Goal: Transaction & Acquisition: Purchase product/service

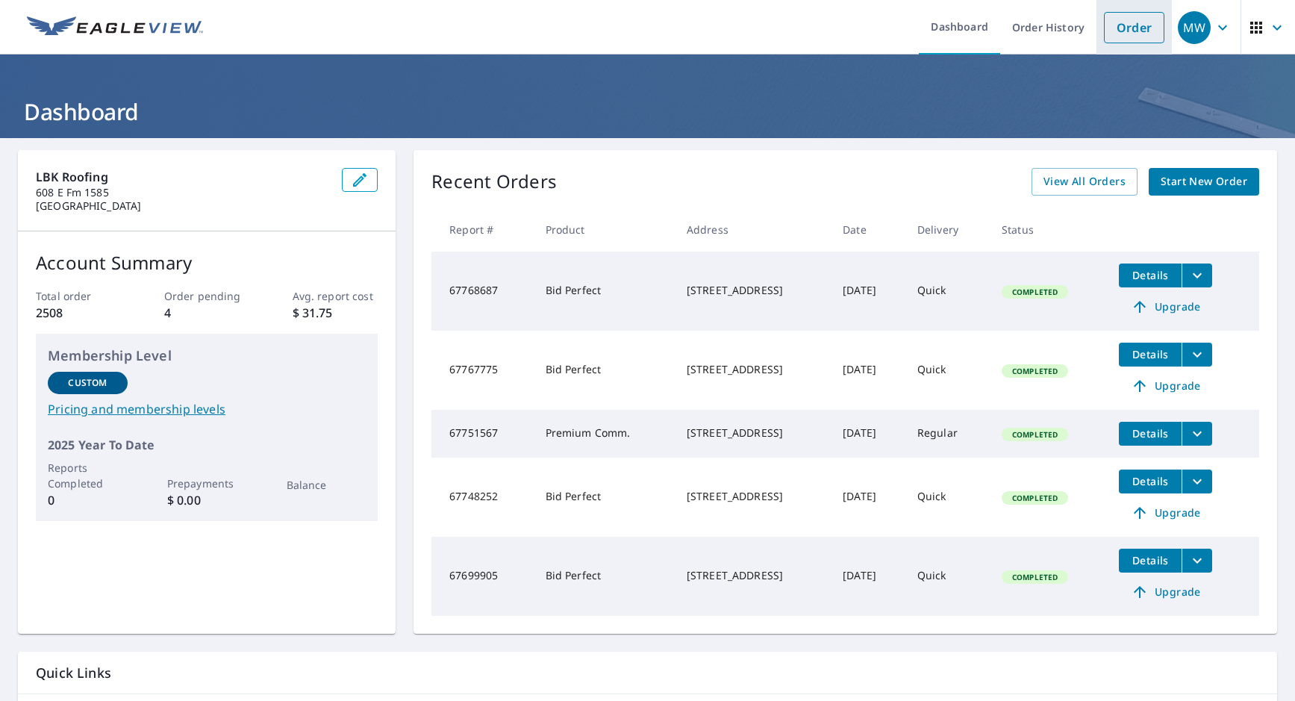
click at [1108, 28] on link "Order" at bounding box center [1134, 27] width 60 height 31
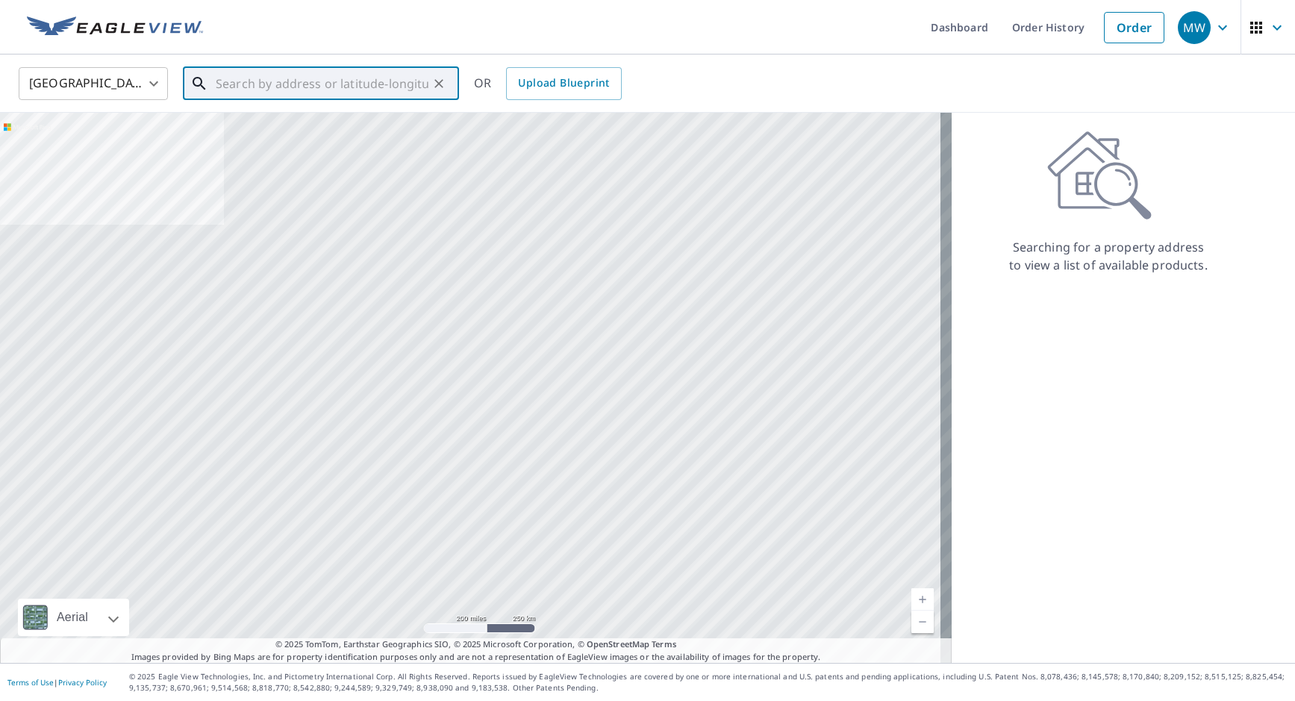
click at [245, 90] on input "text" at bounding box center [322, 84] width 213 height 42
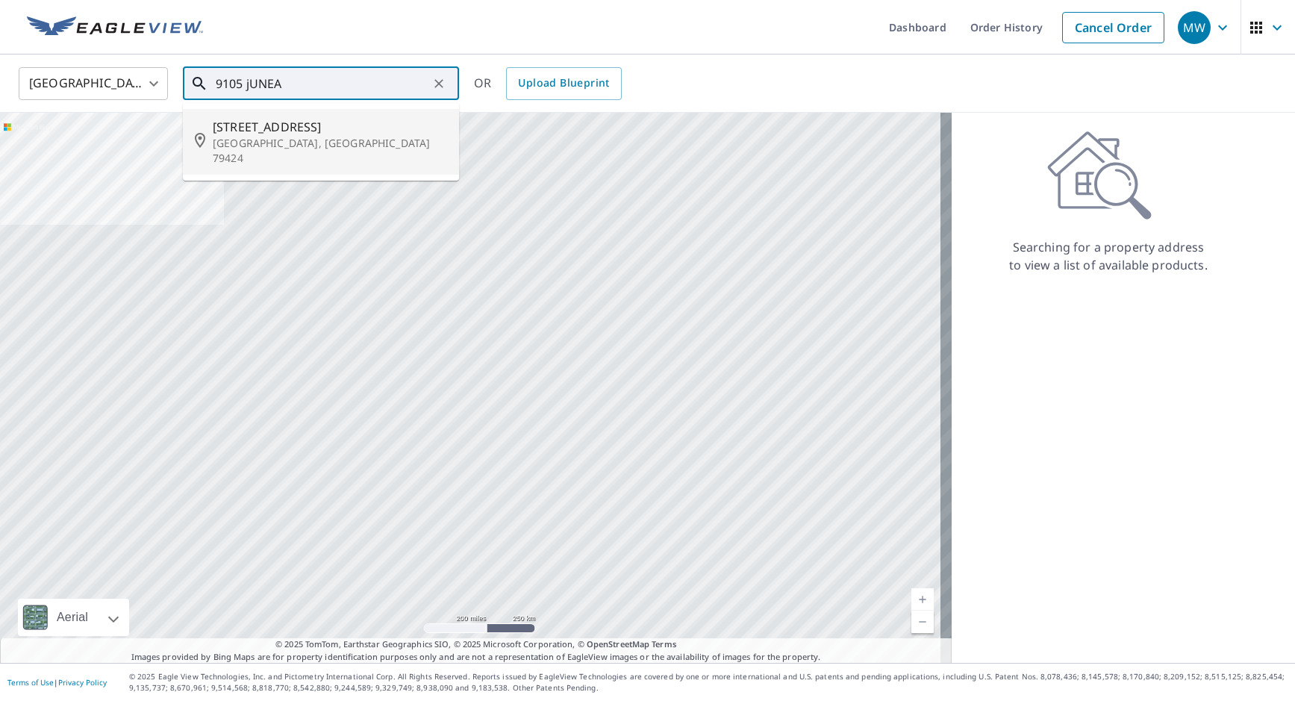
click at [246, 154] on li "[STREET_ADDRESS]" at bounding box center [321, 142] width 276 height 66
type input "[STREET_ADDRESS]"
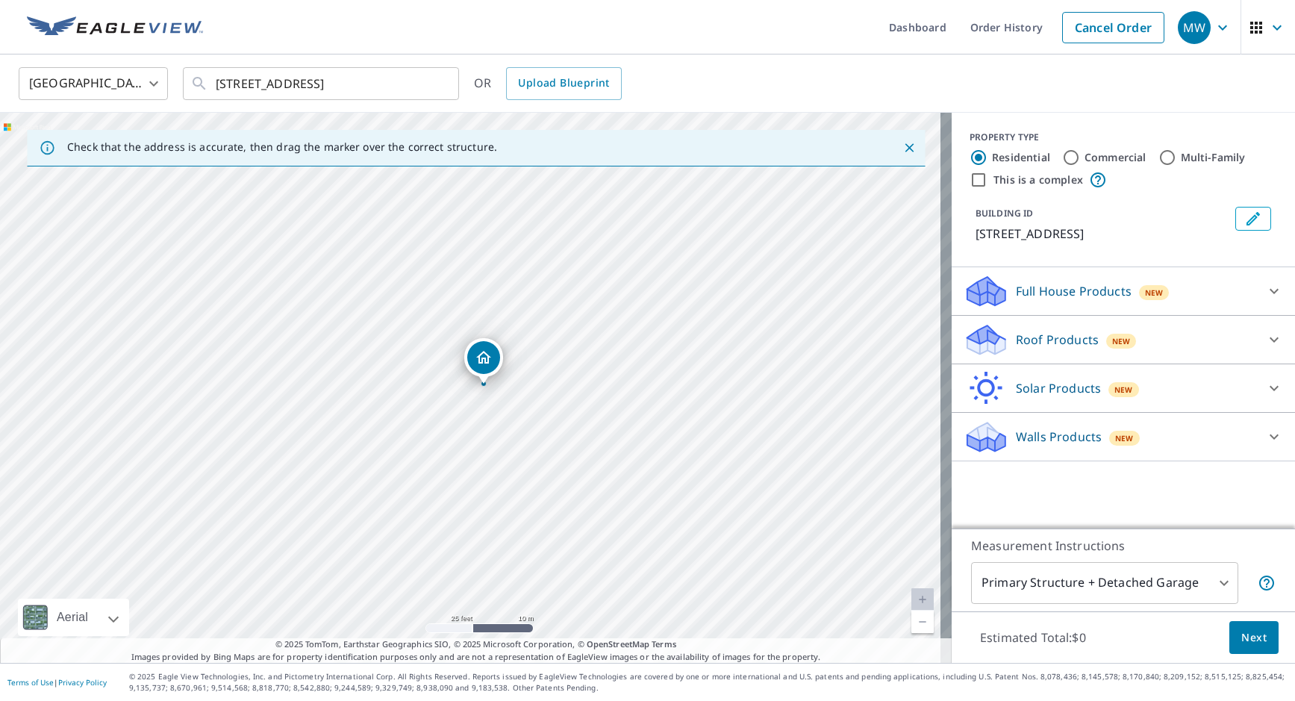
drag, startPoint x: 583, startPoint y: 468, endPoint x: 572, endPoint y: 369, distance: 99.8
click at [572, 369] on div "[STREET_ADDRESS]" at bounding box center [476, 388] width 952 height 550
drag, startPoint x: 499, startPoint y: 366, endPoint x: 510, endPoint y: 353, distance: 16.9
click at [1061, 343] on p "Roof Products" at bounding box center [1057, 340] width 83 height 18
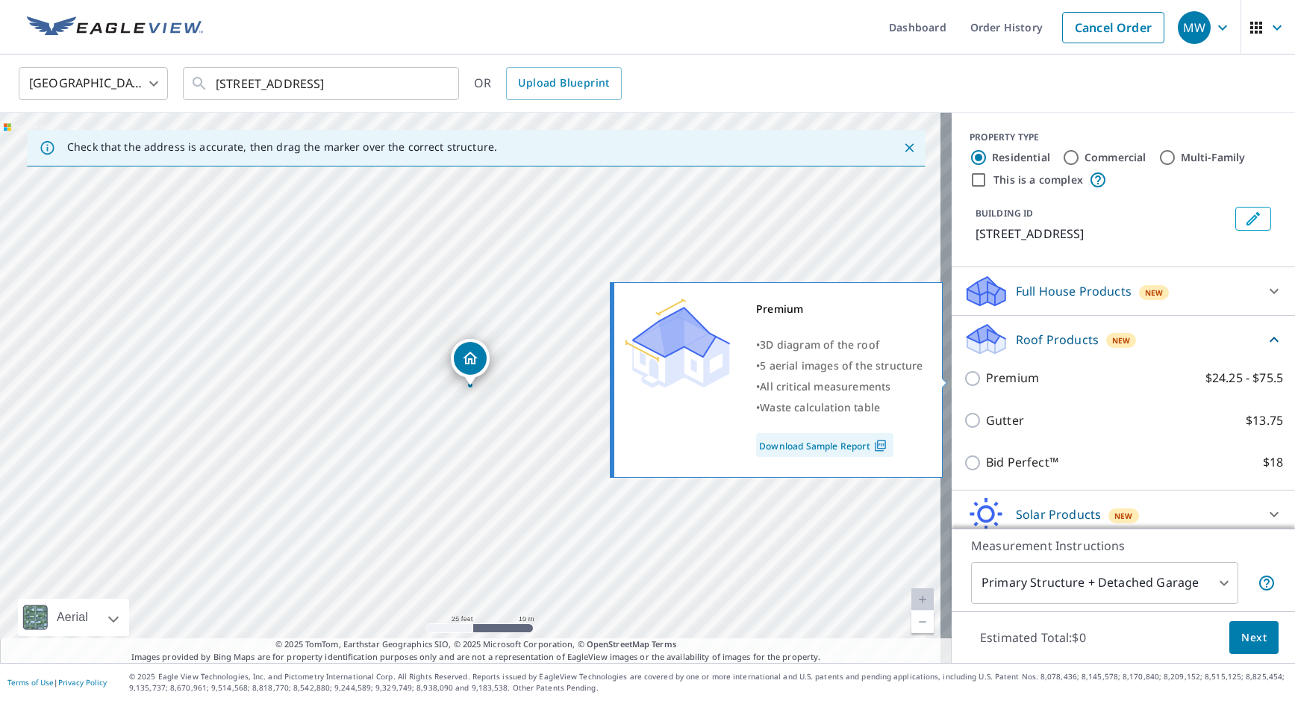
click at [966, 378] on input "Premium $24.25 - $75.5" at bounding box center [974, 378] width 22 height 18
checkbox input "true"
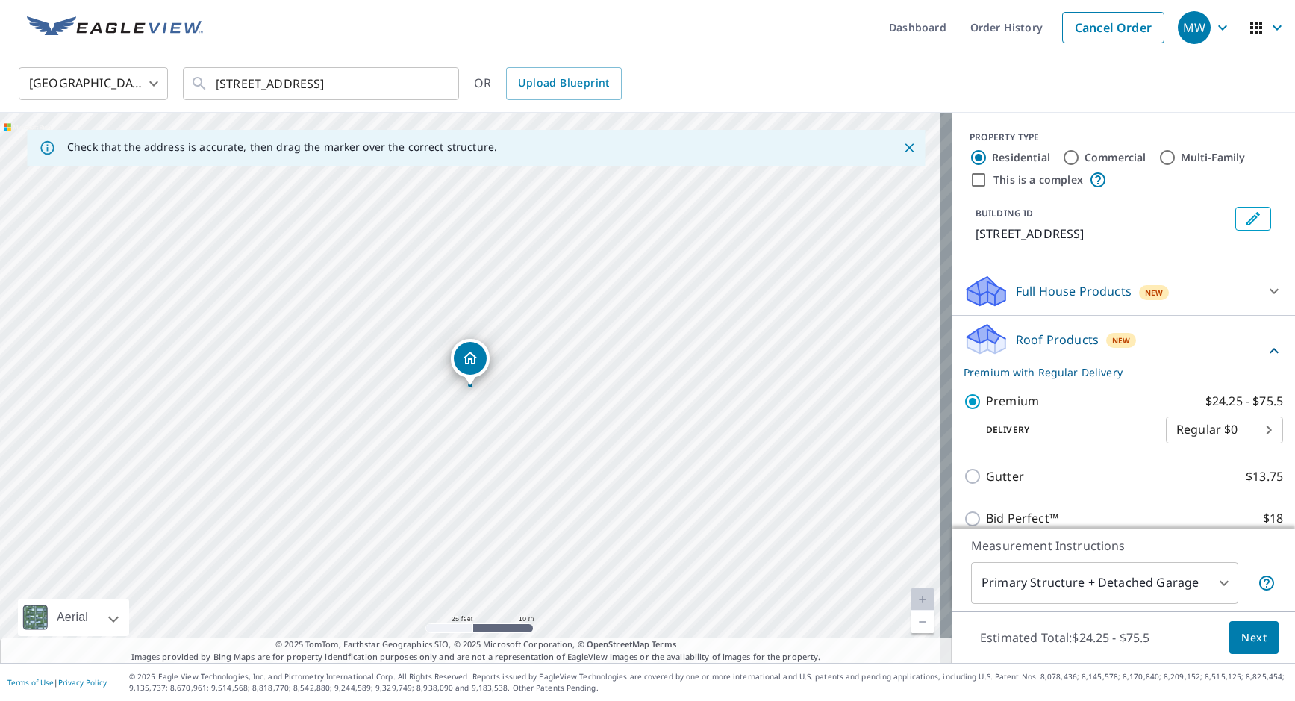
click at [1241, 637] on span "Next" at bounding box center [1253, 637] width 25 height 19
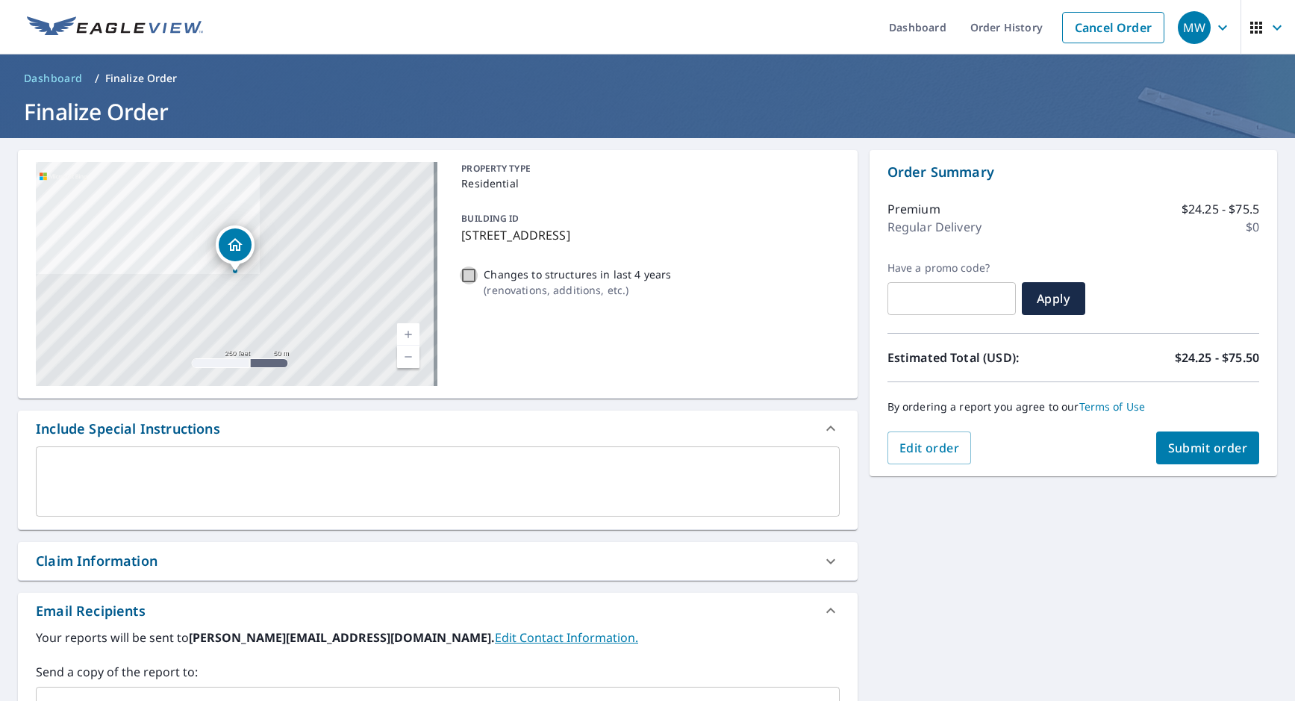
click at [464, 274] on input "Changes to structures in last 4 years ( renovations, additions, etc. )" at bounding box center [469, 275] width 18 height 18
checkbox input "true"
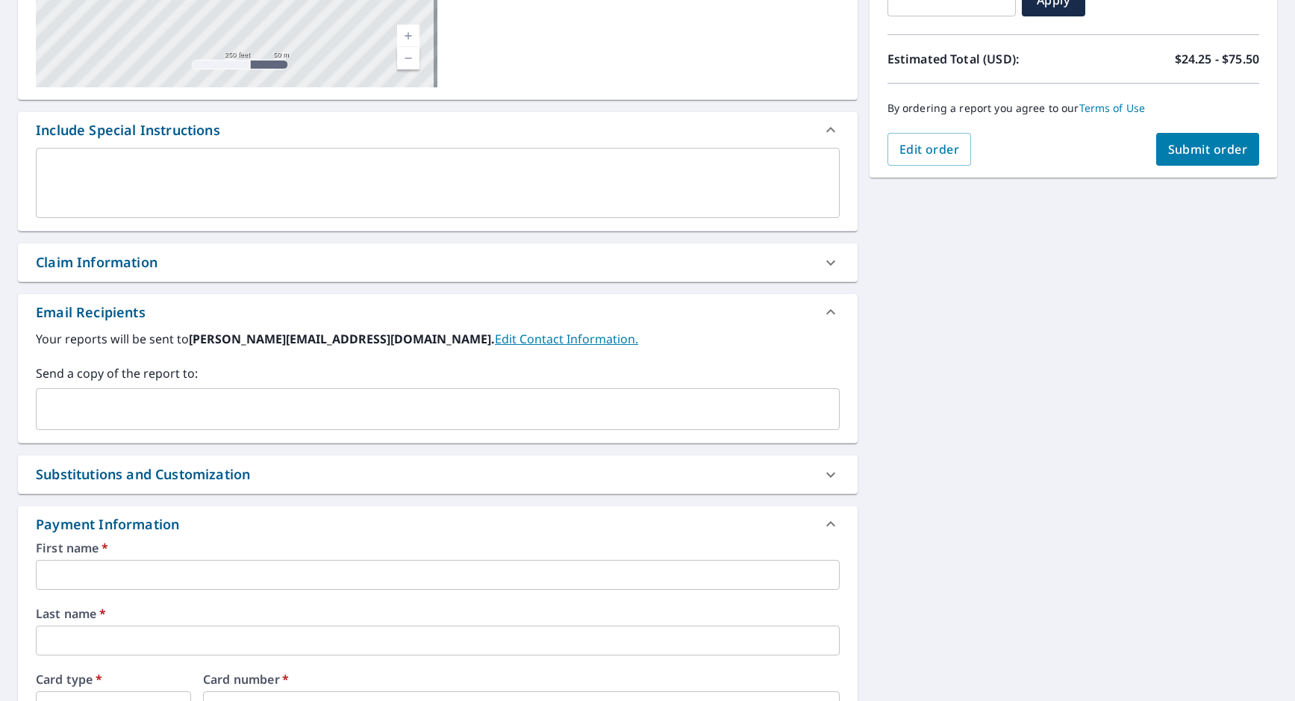
click at [180, 399] on input "text" at bounding box center [427, 409] width 768 height 28
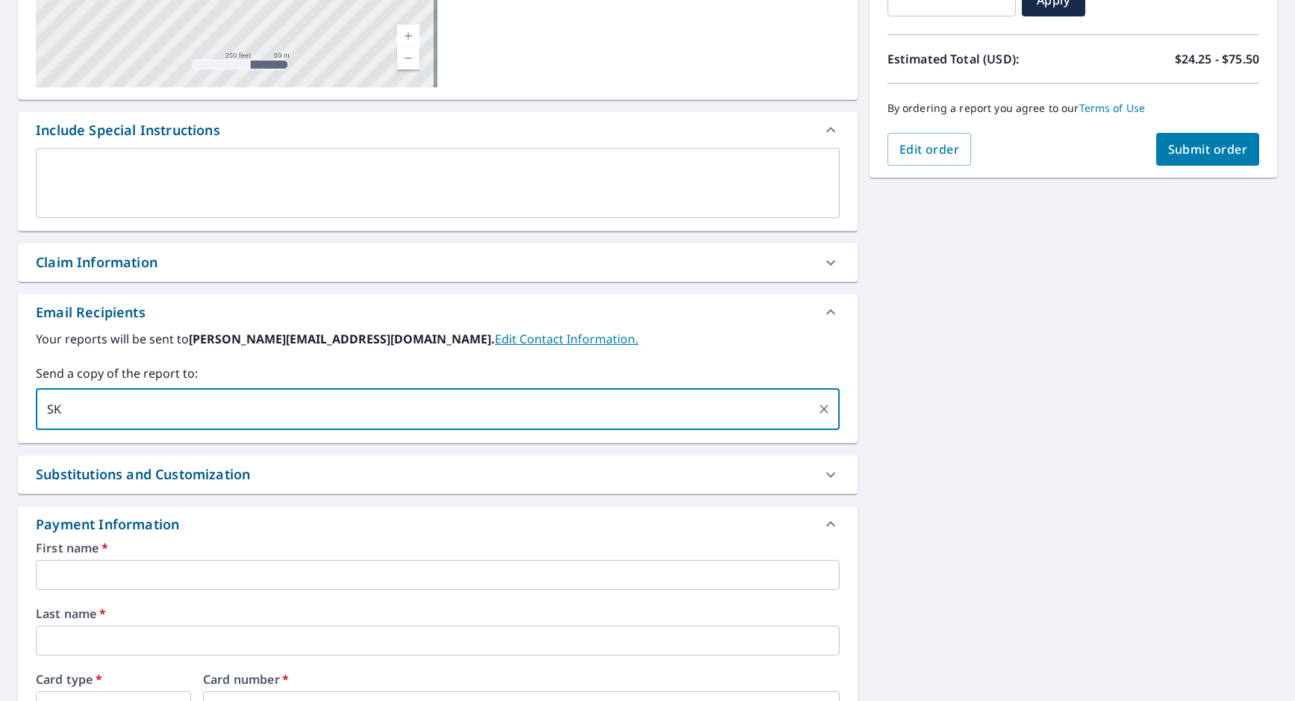
type input "S"
type input "[EMAIL_ADDRESS][DOMAIN_NAME]"
click at [237, 405] on input "text" at bounding box center [523, 409] width 573 height 28
type input "[PERSON_NAME][EMAIL_ADDRESS][DOMAIN_NAME]"
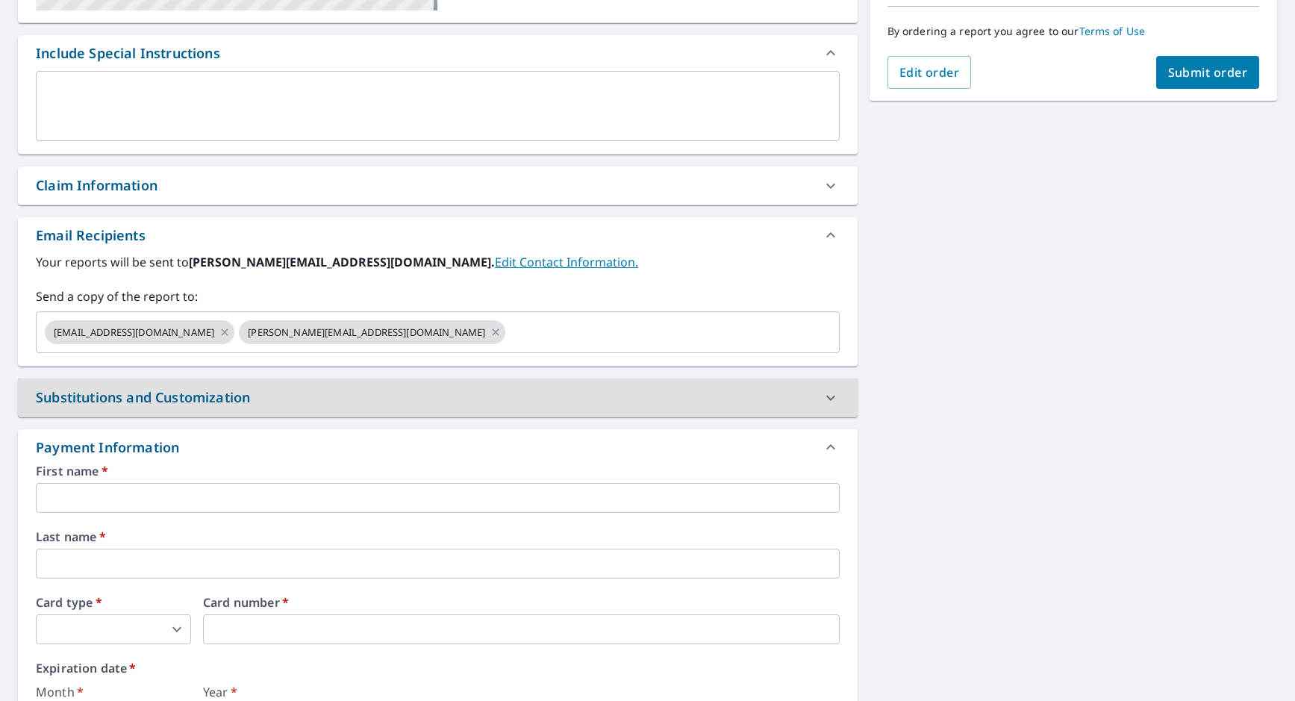
scroll to position [448, 0]
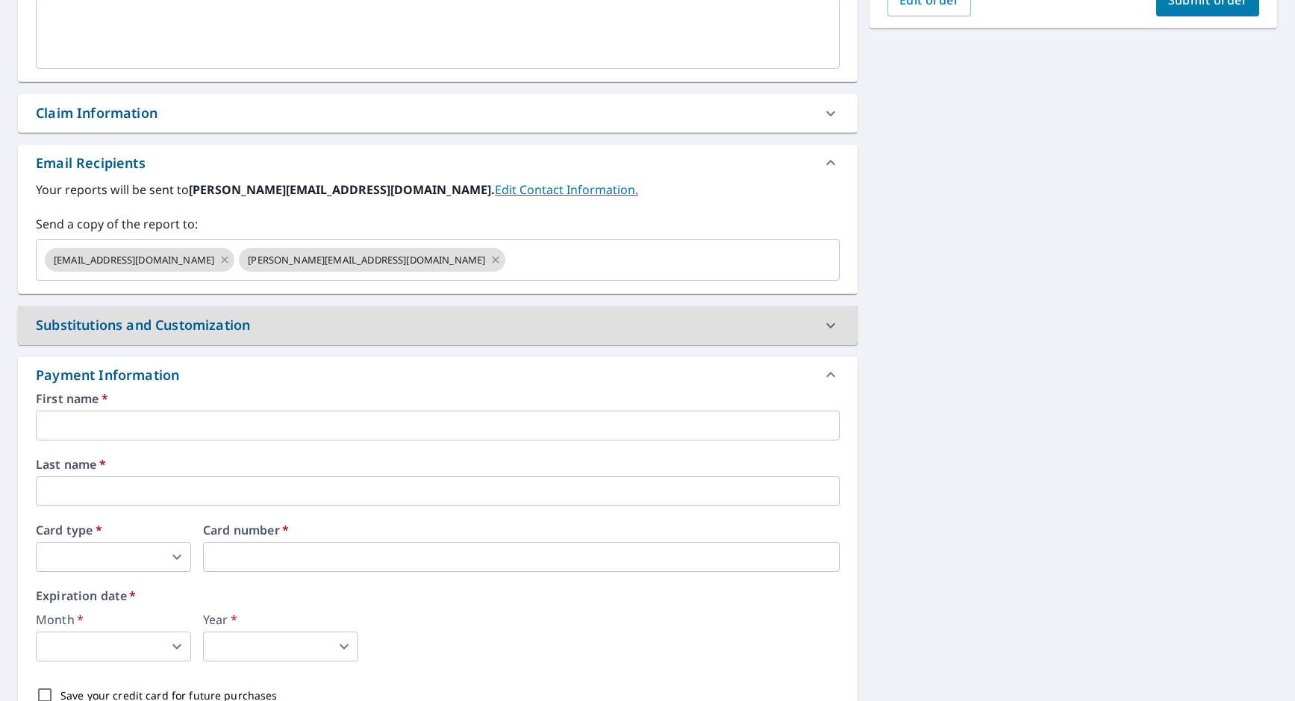
click at [154, 424] on input "text" at bounding box center [438, 425] width 804 height 30
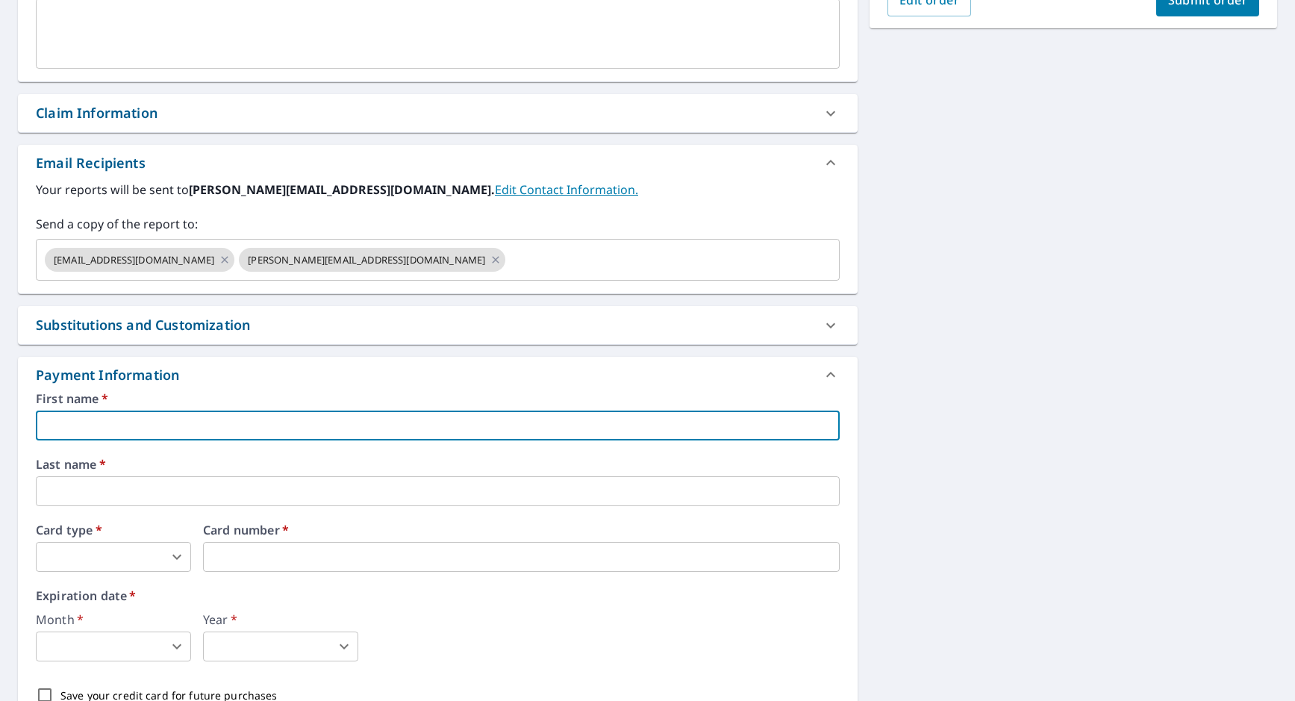
type input "LBK"
type input "[PERSON_NAME][EMAIL_ADDRESS][DOMAIN_NAME]"
type input "Service"
click at [110, 560] on body "MW MW Dashboard Order History Cancel Order MW Dashboard / Finalize Order Finali…" at bounding box center [647, 350] width 1295 height 701
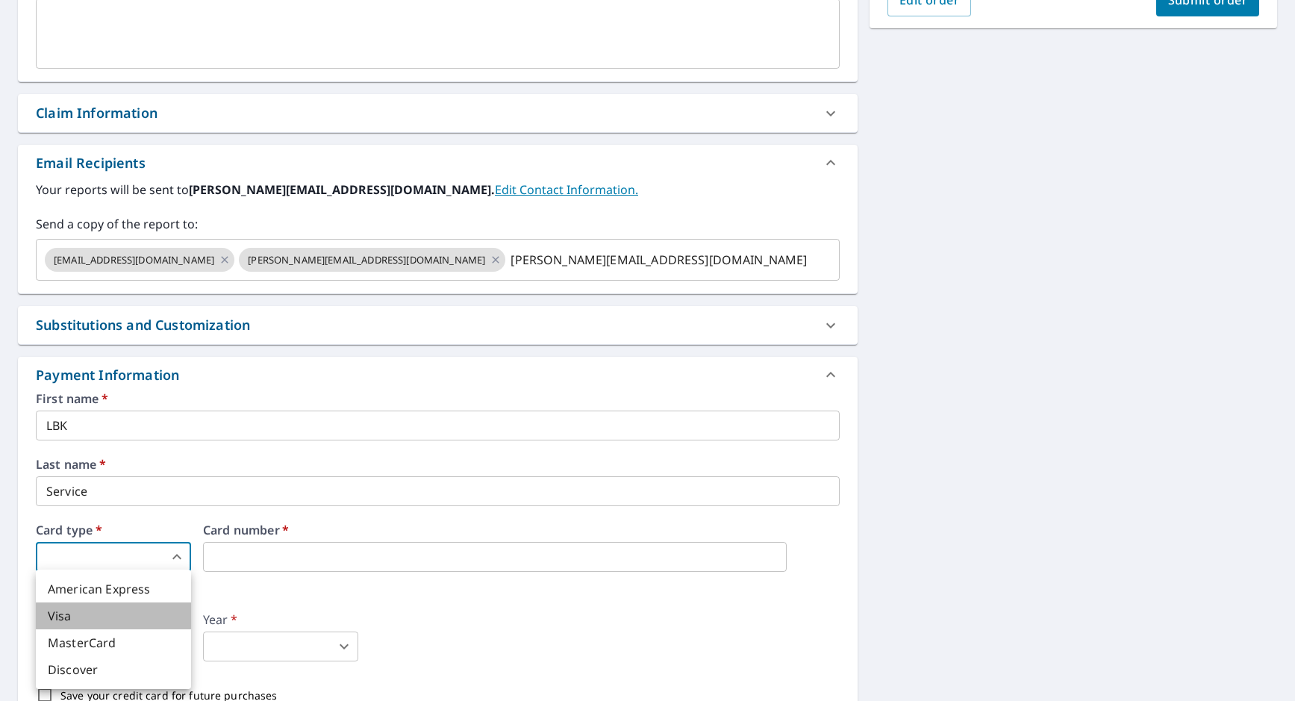
click at [84, 620] on li "Visa" at bounding box center [113, 615] width 155 height 27
type input "2"
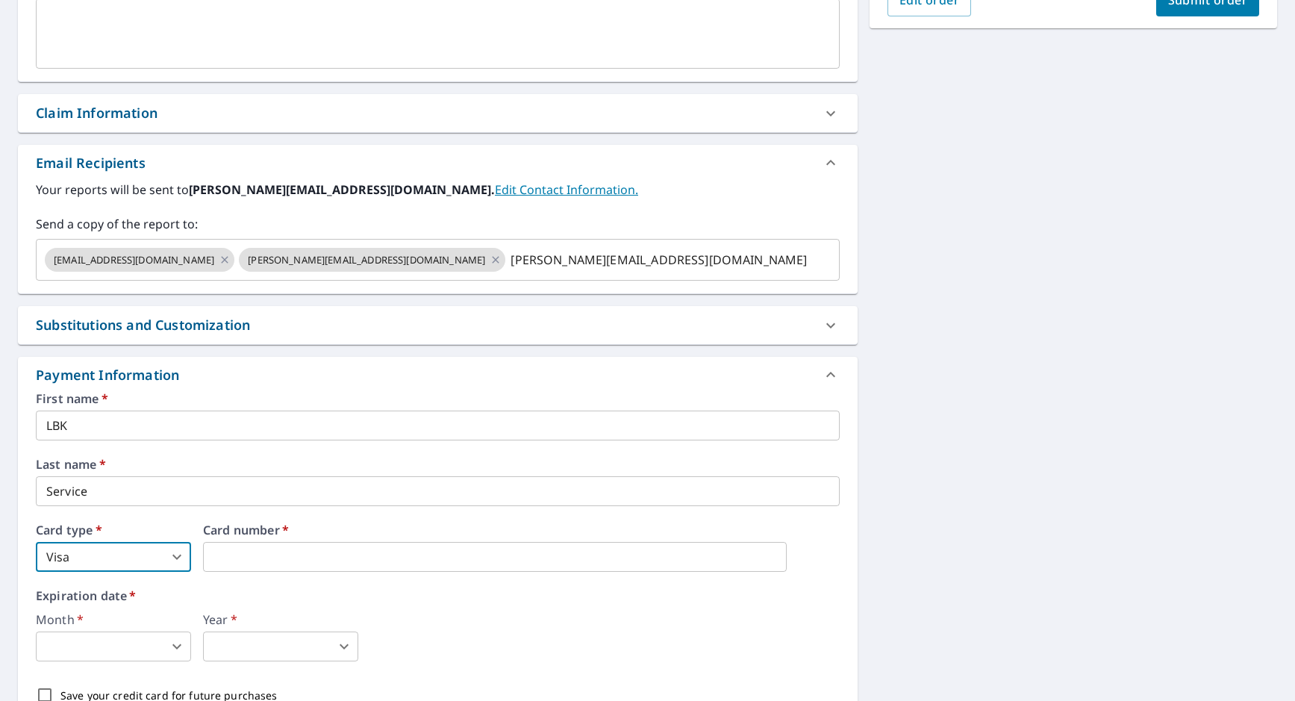
click at [196, 561] on div "Card type   * Visa 2 ​ Card number   *" at bounding box center [438, 548] width 804 height 48
click at [537, 586] on div "First name   * LBK ​ Last name   * Service ​ Card type   * Visa 2 ​ Card number…" at bounding box center [438, 552] width 804 height 318
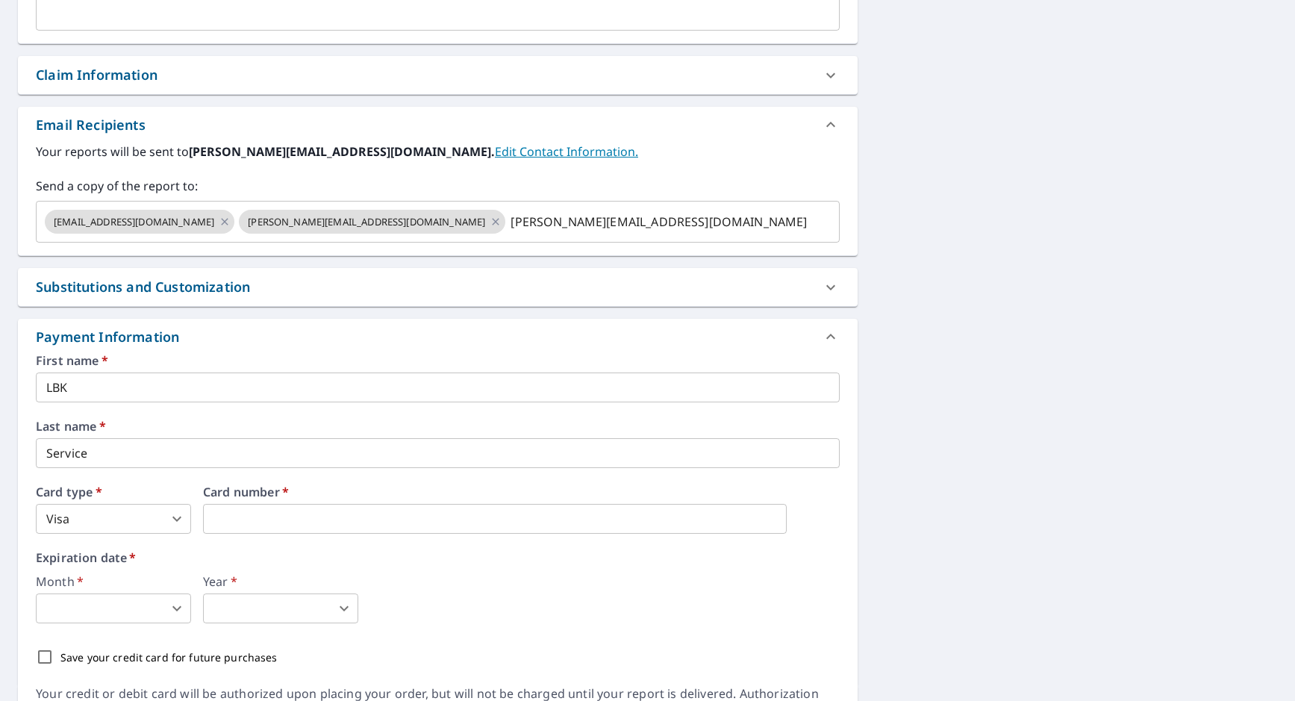
scroll to position [522, 0]
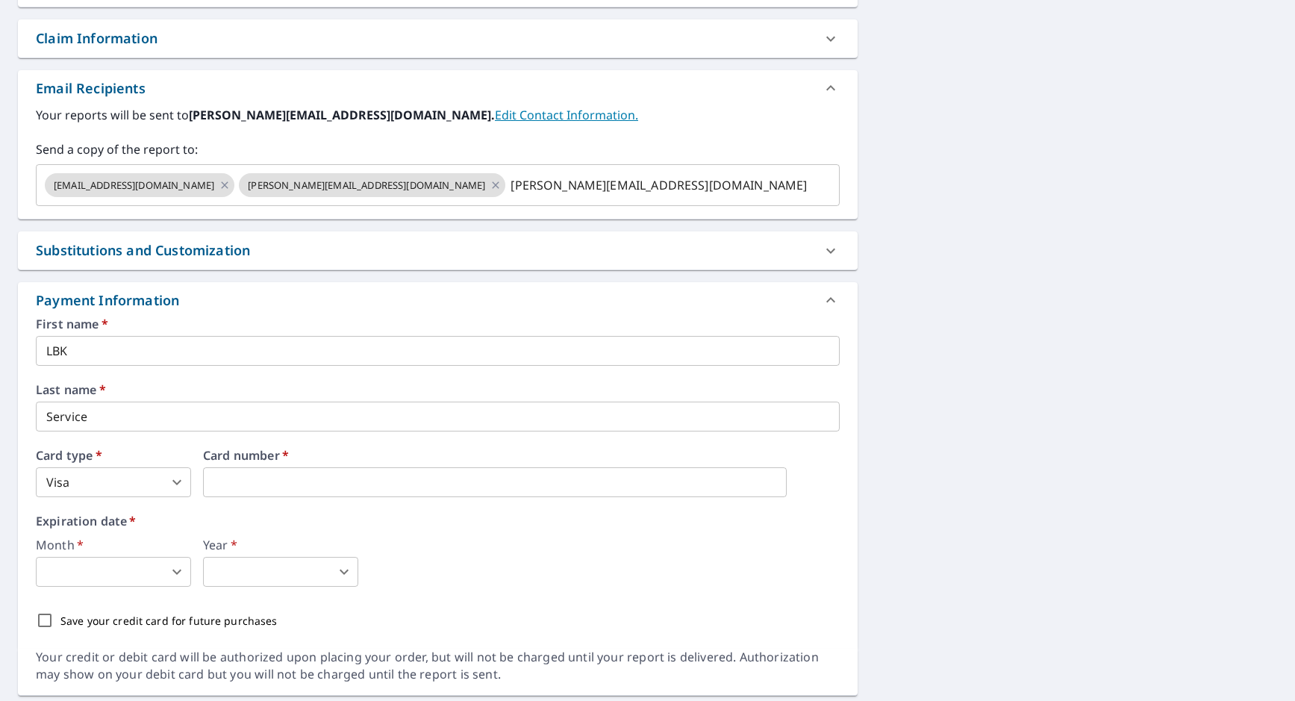
click at [135, 565] on body "MW MW Dashboard Order History Cancel Order MW Dashboard / Finalize Order Finali…" at bounding box center [647, 350] width 1295 height 701
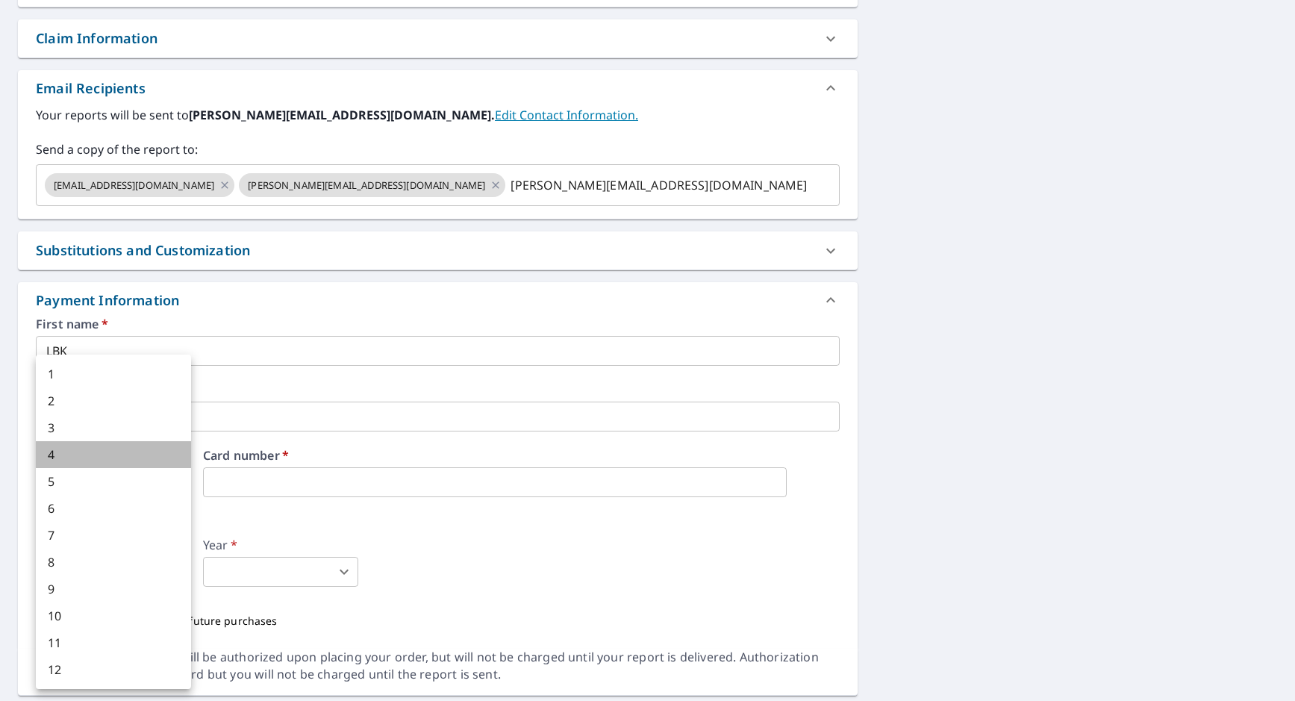
click at [79, 453] on li "4" at bounding box center [113, 454] width 155 height 27
type input "4"
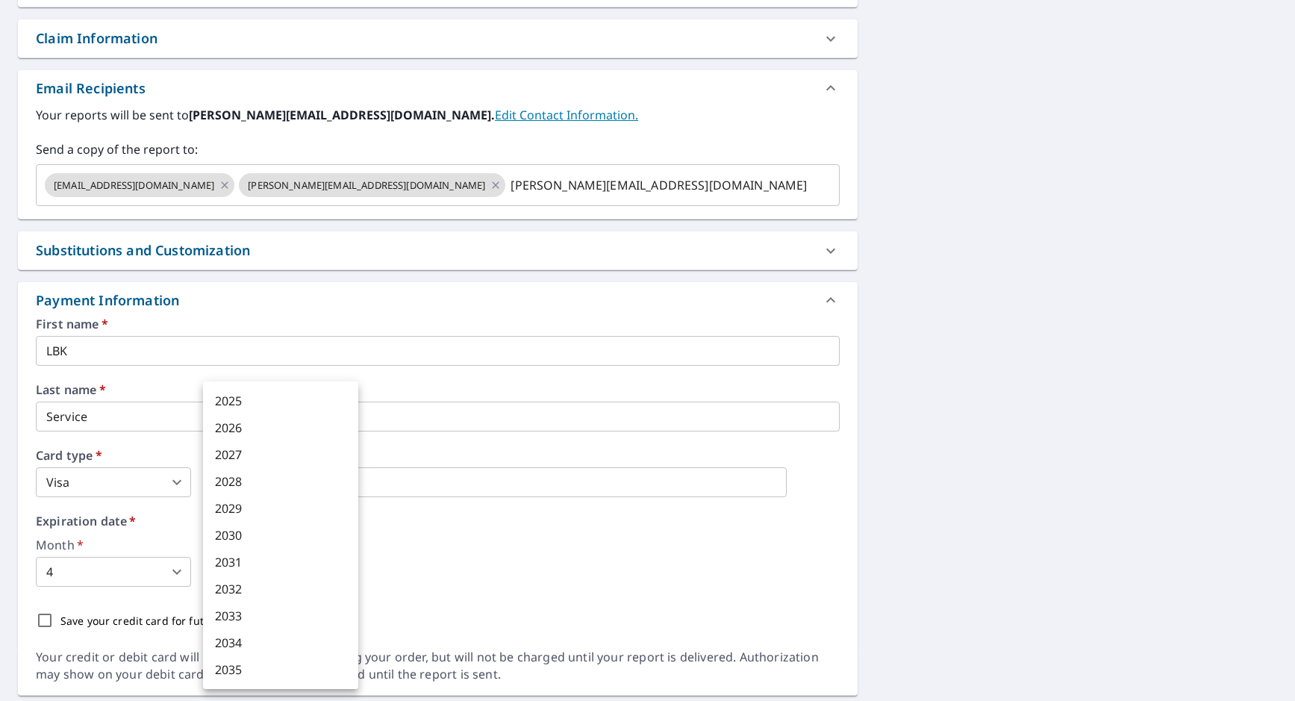
click at [225, 560] on body "MW MW Dashboard Order History Cancel Order MW Dashboard / Finalize Order Finali…" at bounding box center [647, 350] width 1295 height 701
click at [234, 454] on li "2027" at bounding box center [280, 454] width 155 height 27
type input "2027"
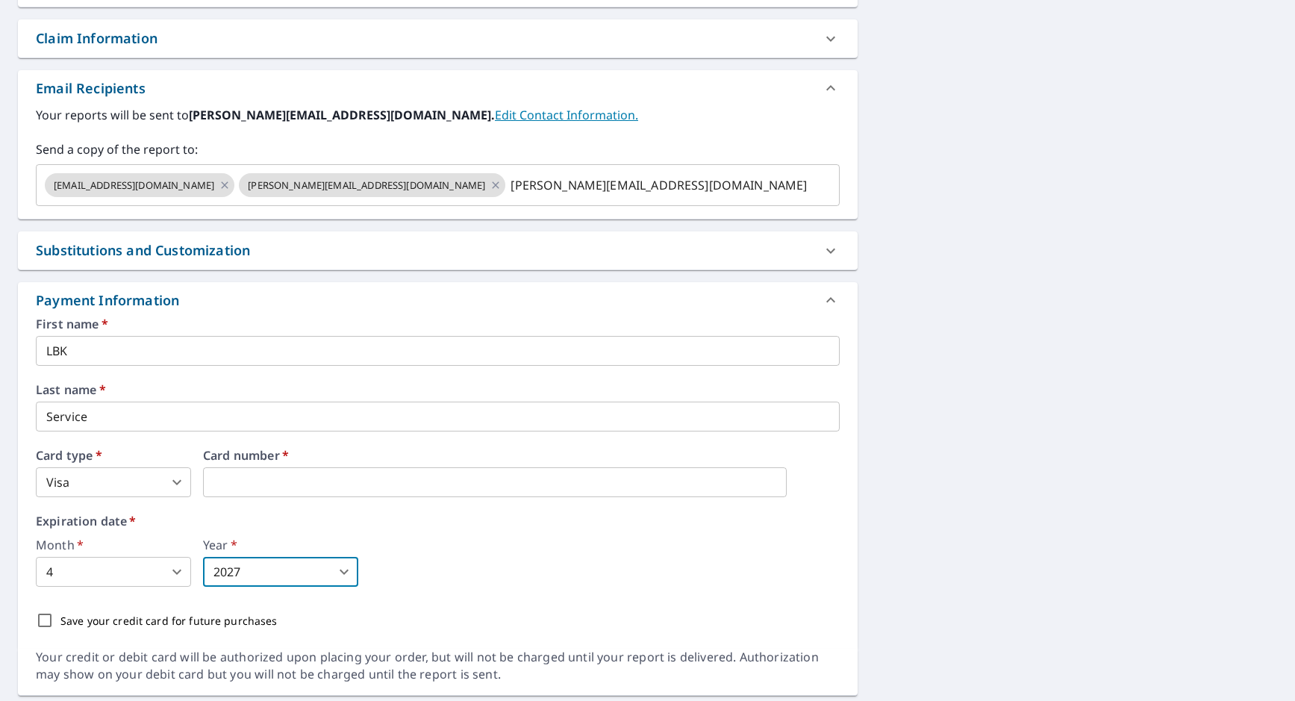
click at [499, 544] on div "Month   * 4 4 ​ Year   * 2027 2027 ​" at bounding box center [438, 563] width 804 height 48
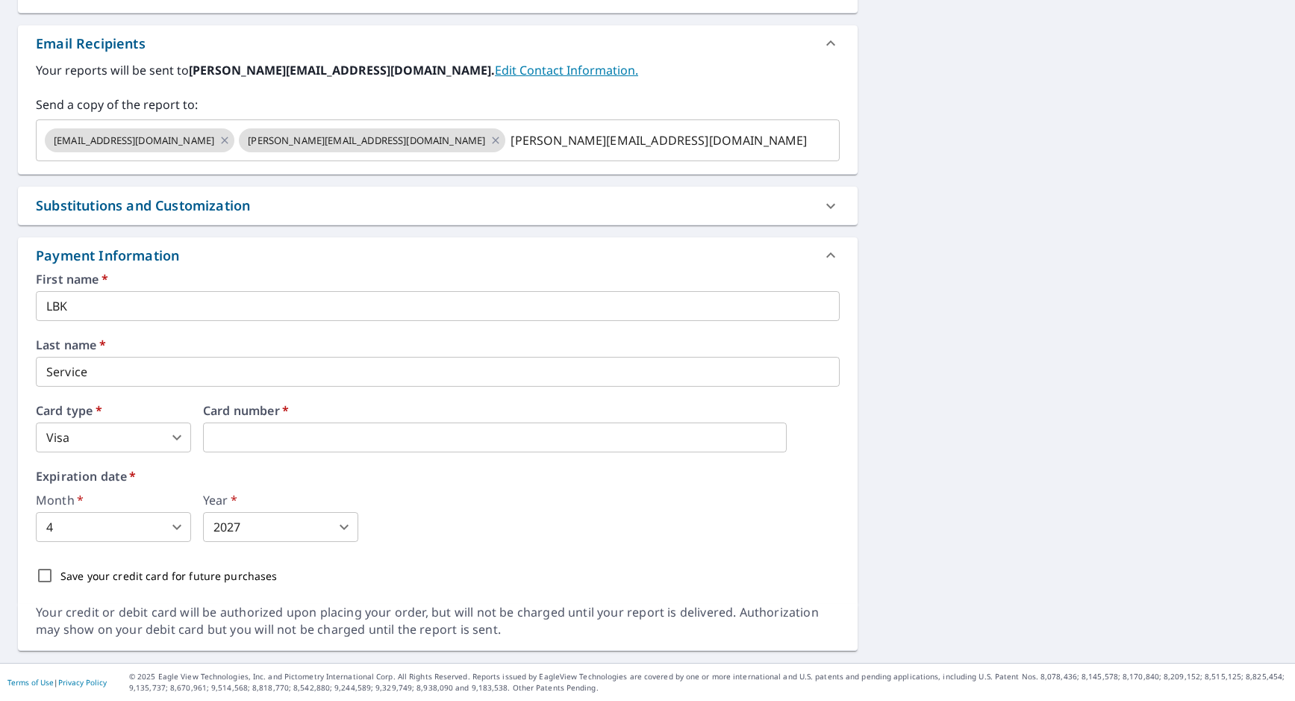
scroll to position [119, 0]
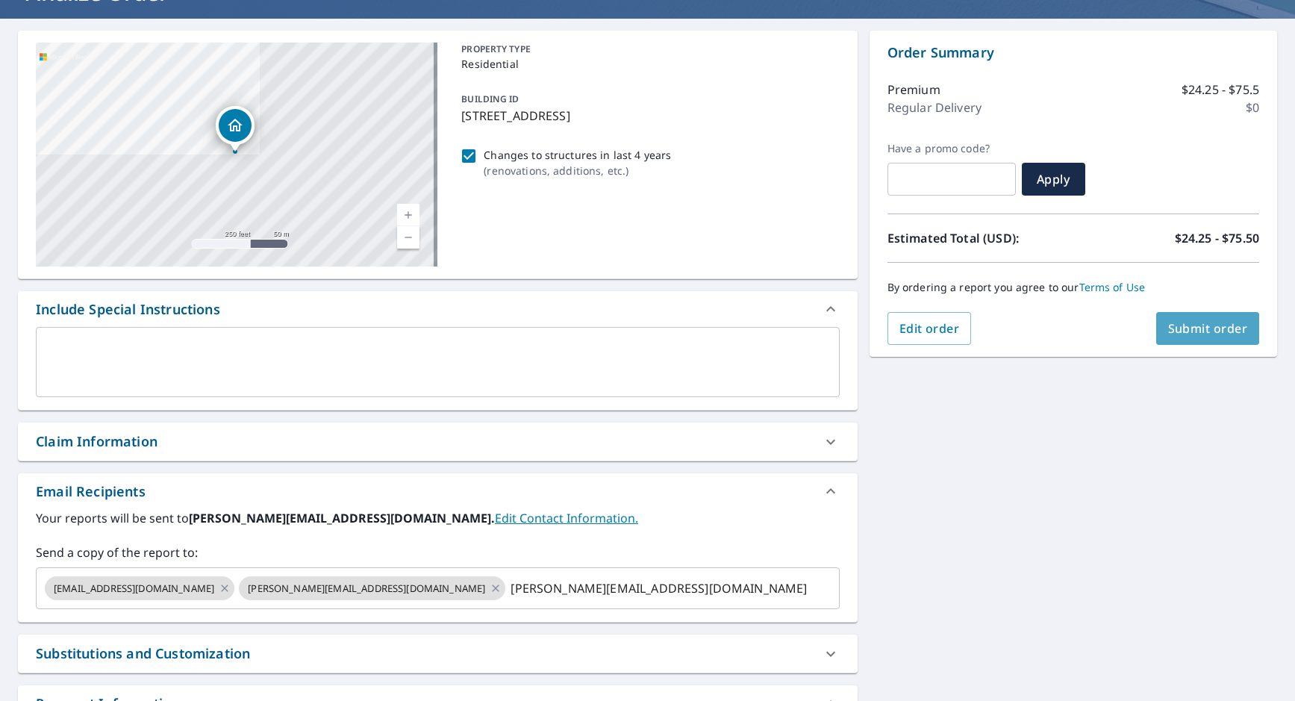
click at [1169, 330] on span "Submit order" at bounding box center [1208, 328] width 80 height 16
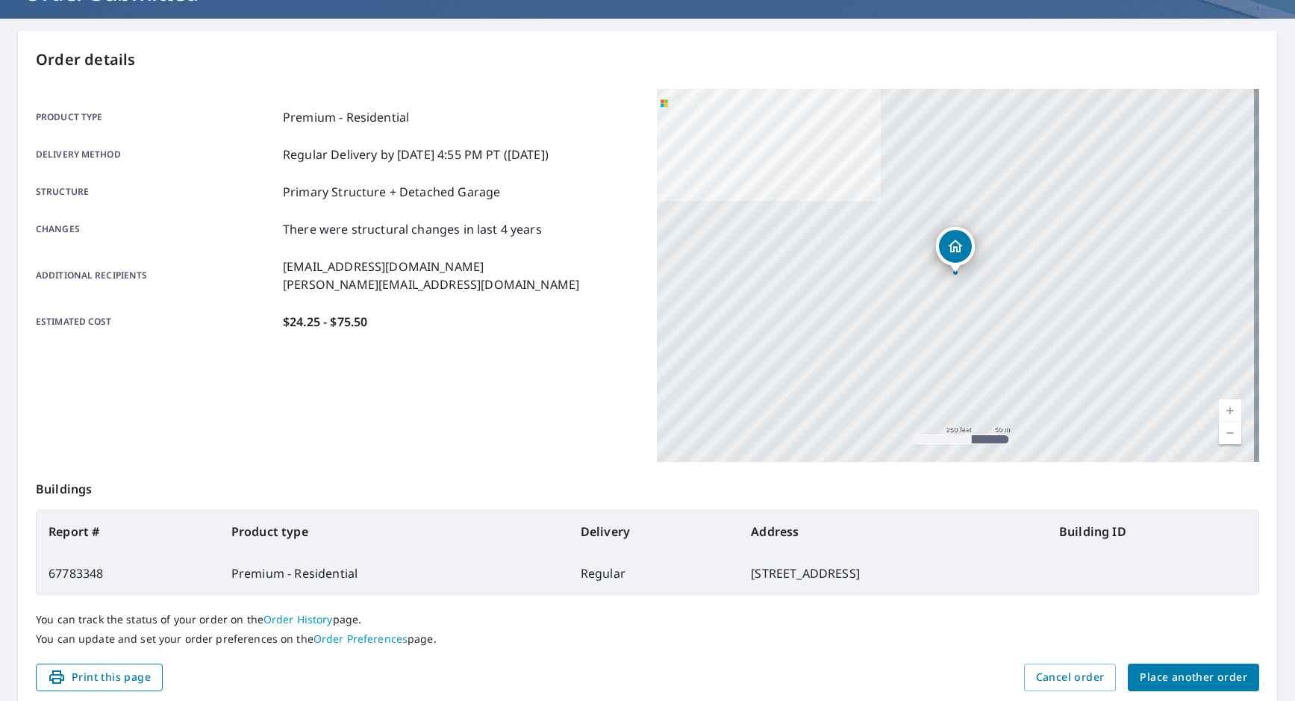
click at [149, 684] on button "Print this page" at bounding box center [99, 677] width 127 height 28
